Goal: Check status

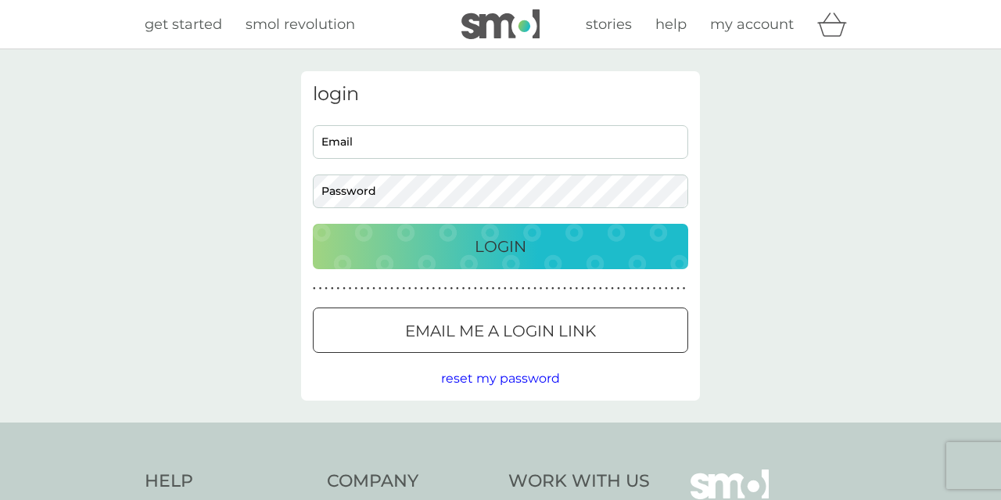
click at [507, 126] on input "Email" at bounding box center [500, 142] width 375 height 34
type input "sophie.loose8@gmail.com"
click at [565, 253] on div "Login" at bounding box center [500, 246] width 344 height 25
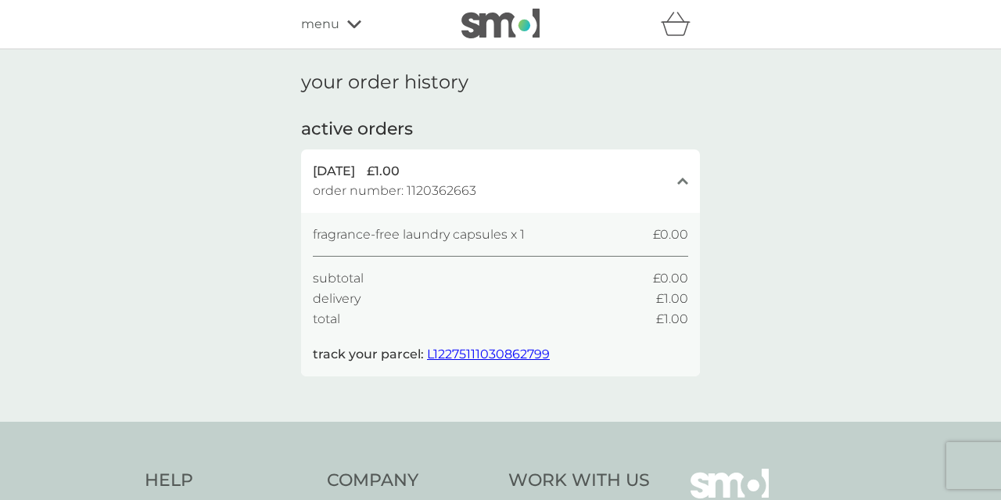
click at [440, 350] on span "L12275111030862799" at bounding box center [488, 353] width 123 height 15
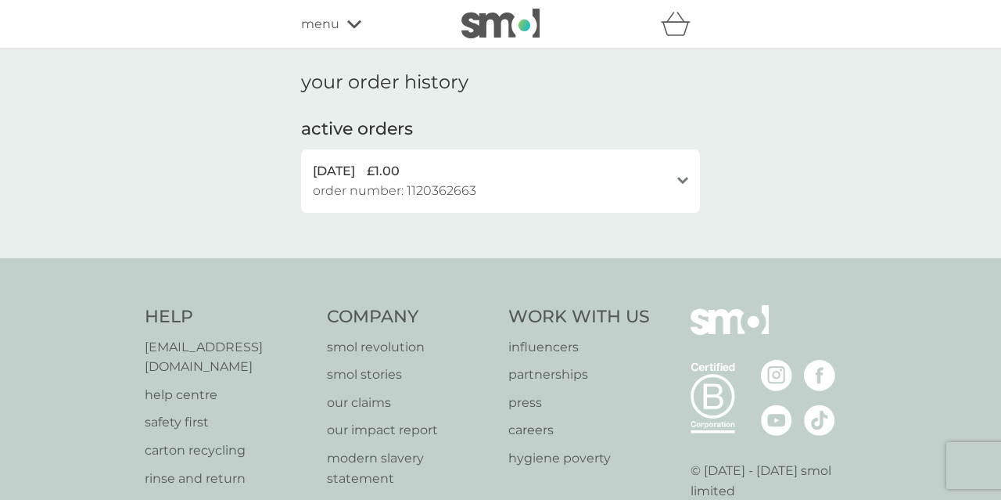
click at [582, 176] on div "[DATE] £1.00" at bounding box center [491, 171] width 357 height 20
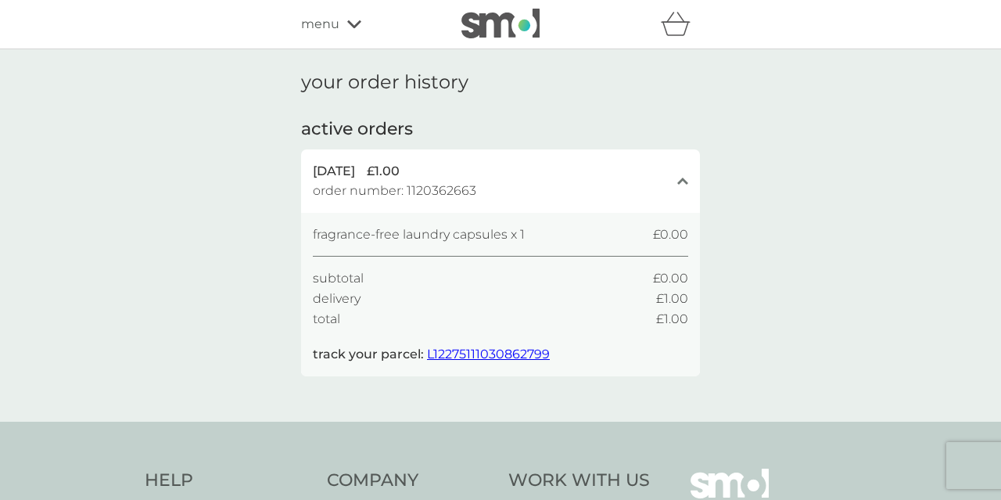
click at [582, 176] on div "[DATE] £1.00" at bounding box center [491, 171] width 357 height 20
